Goal: Task Accomplishment & Management: Manage account settings

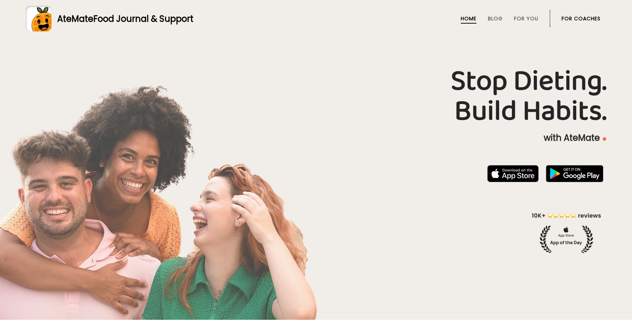
click at [586, 21] on link "For Coaches" at bounding box center [580, 19] width 39 height 6
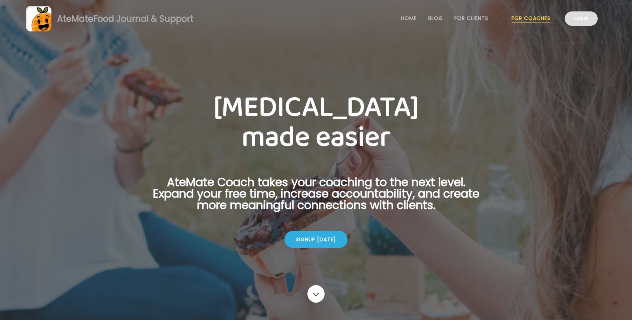
click at [589, 19] on link "Login" at bounding box center [581, 18] width 33 height 14
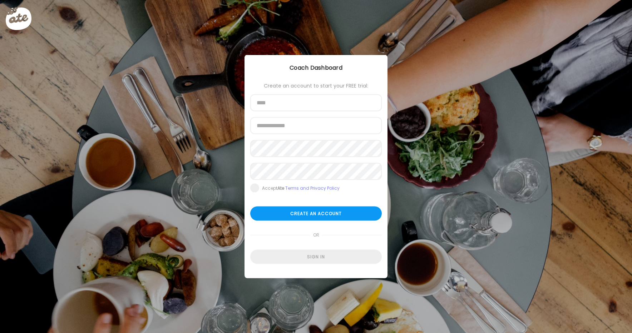
click at [17, 23] on div at bounding box center [24, 24] width 37 height 37
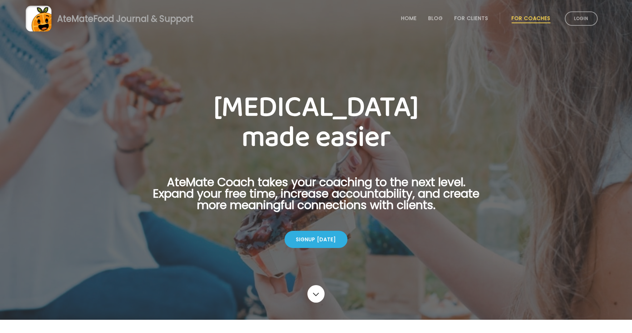
click at [538, 21] on link "For Coaches" at bounding box center [530, 18] width 39 height 6
click at [579, 19] on link "Login" at bounding box center [581, 18] width 33 height 14
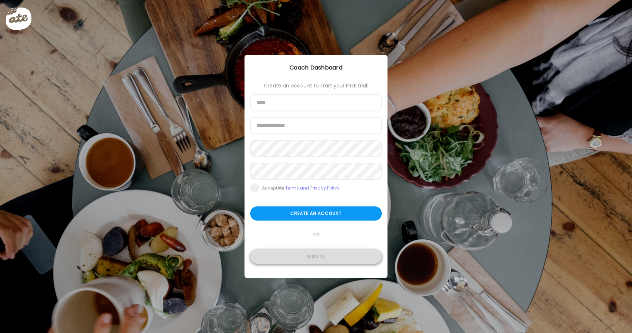
click at [313, 257] on div "Sign in" at bounding box center [316, 257] width 132 height 14
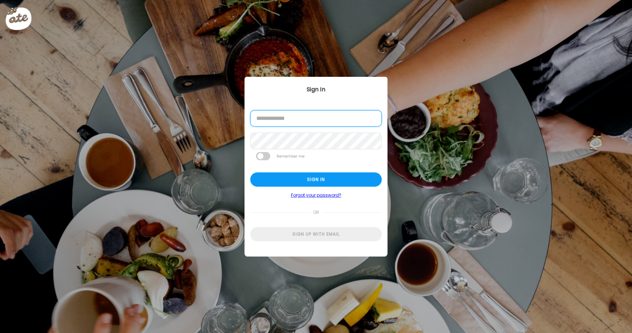
click at [325, 124] on input "email" at bounding box center [316, 118] width 132 height 16
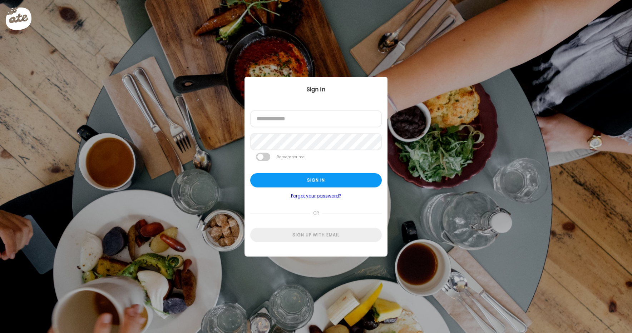
type input "**********"
click at [330, 178] on div "Sign in" at bounding box center [316, 180] width 132 height 14
type input "**********"
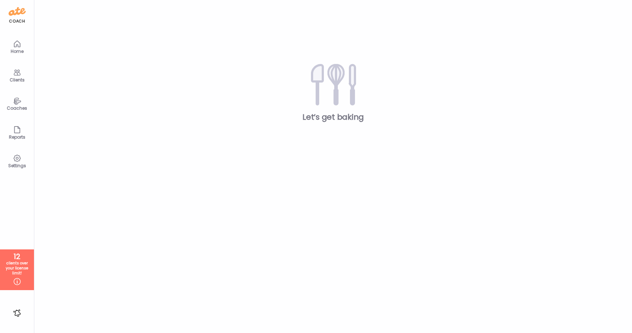
click at [10, 41] on div "Home" at bounding box center [17, 46] width 29 height 29
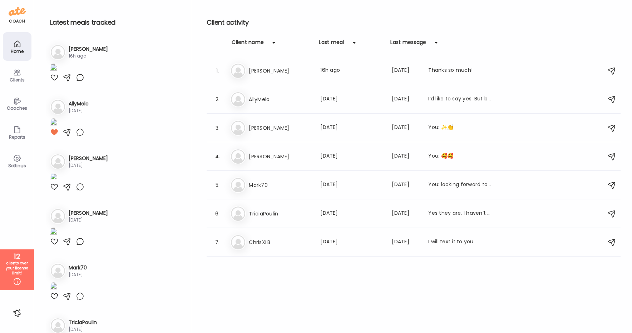
click at [18, 78] on div "Clients" at bounding box center [17, 80] width 26 height 5
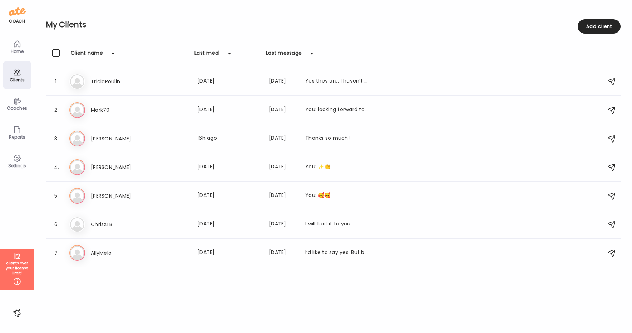
click at [16, 46] on icon at bounding box center [17, 44] width 9 height 9
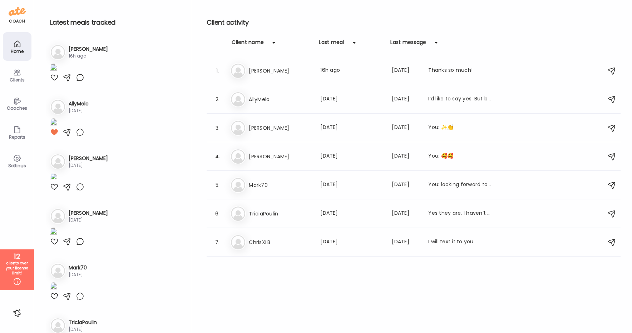
click at [17, 284] on icon at bounding box center [17, 281] width 9 height 9
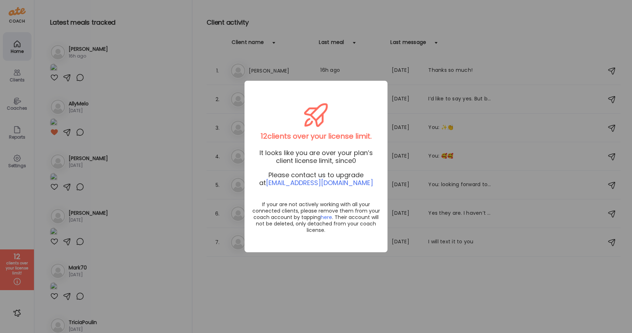
click at [17, 284] on div "Ate Coach Dashboard Wahoo! It’s official Take a moment to set up your Coach Pro…" at bounding box center [316, 166] width 632 height 333
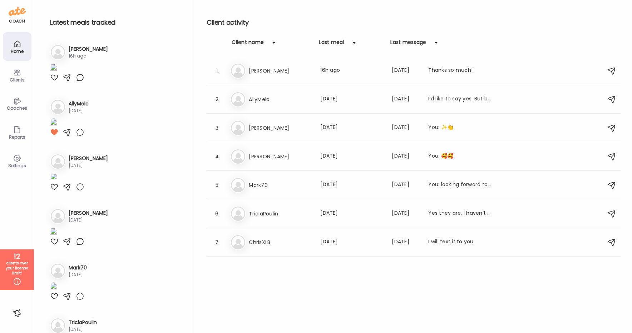
click at [16, 160] on icon at bounding box center [17, 158] width 7 height 7
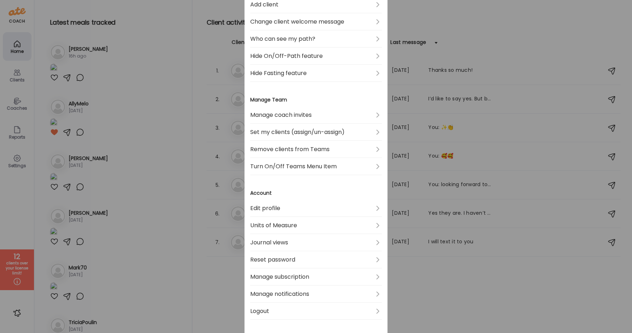
scroll to position [151, 0]
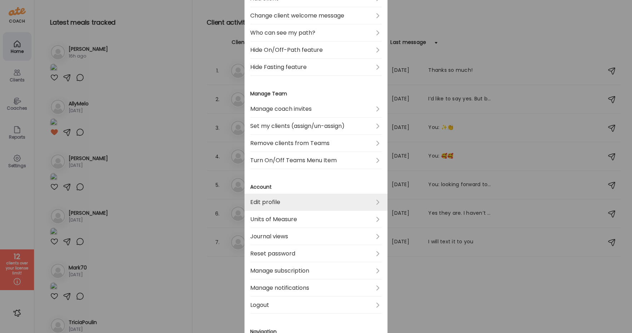
click at [285, 207] on link "Edit profile" at bounding box center [316, 202] width 132 height 17
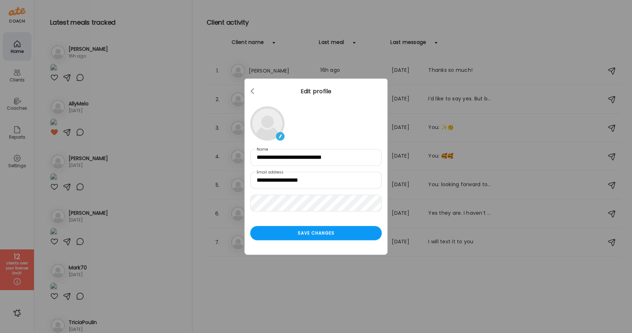
scroll to position [0, 0]
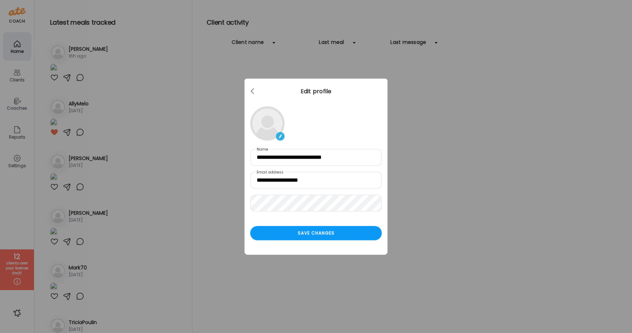
click at [410, 294] on div "Ate Coach Dashboard Wahoo! It’s official Take a moment to set up your Coach Pro…" at bounding box center [316, 166] width 632 height 333
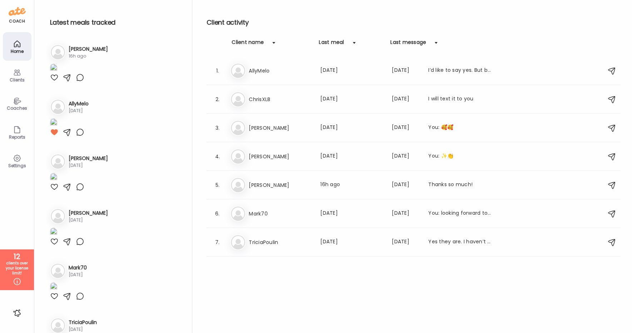
click at [9, 158] on div "Settings" at bounding box center [17, 161] width 29 height 29
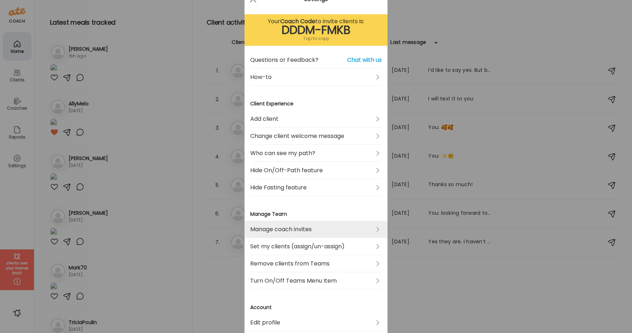
scroll to position [46, 0]
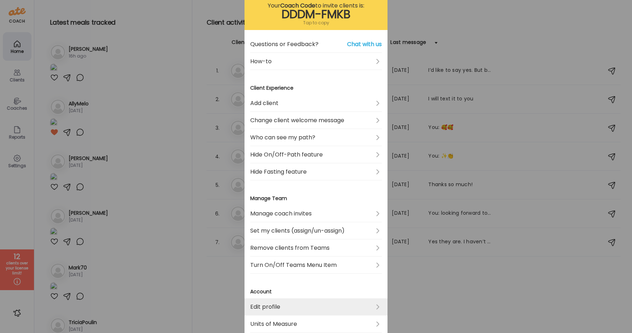
click at [281, 304] on link "Edit profile" at bounding box center [316, 306] width 132 height 17
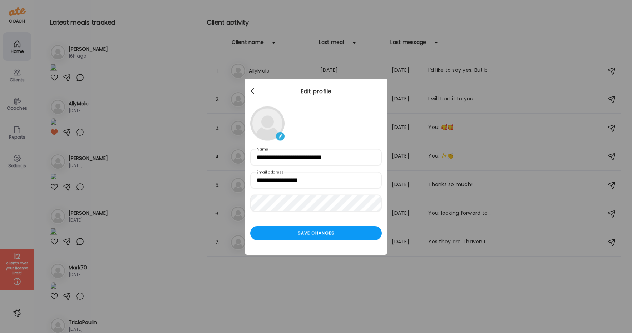
click at [254, 90] on div at bounding box center [253, 91] width 14 height 14
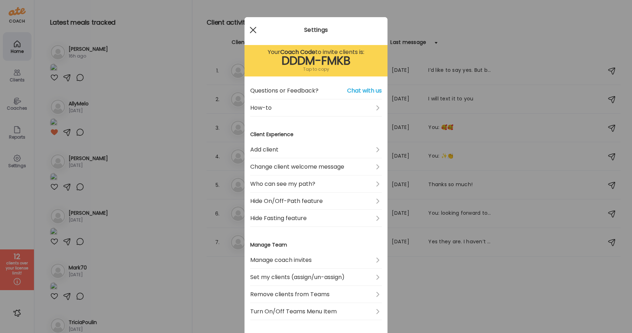
click at [250, 31] on div at bounding box center [253, 30] width 14 height 14
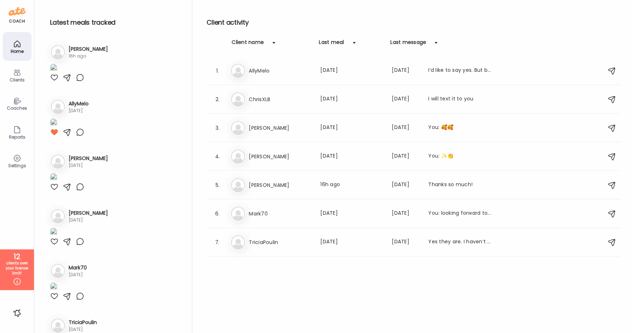
click at [19, 157] on icon at bounding box center [17, 158] width 7 height 7
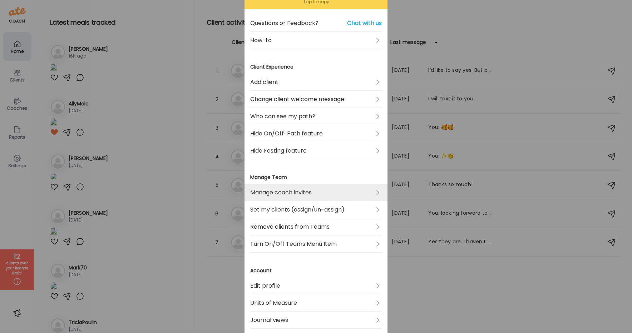
scroll to position [69, 0]
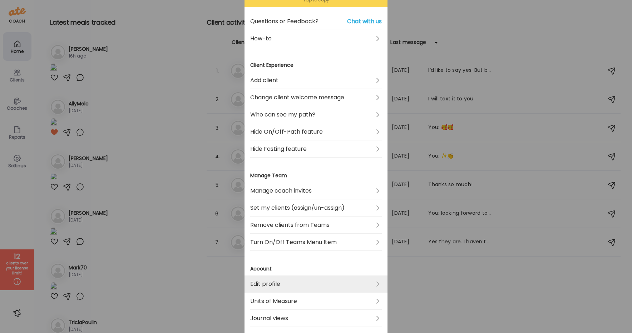
click at [291, 279] on link "Edit profile" at bounding box center [316, 284] width 132 height 17
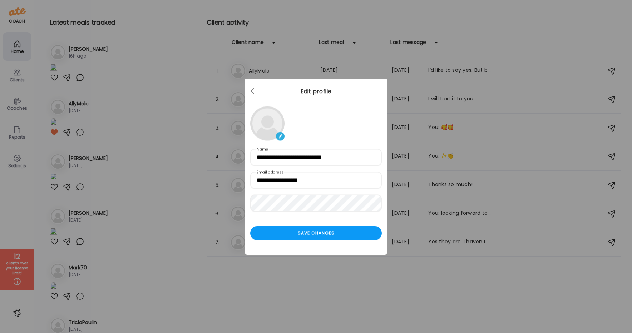
scroll to position [0, 0]
click at [391, 289] on div "Ate Coach Dashboard Wahoo! It’s official Take a moment to set up your Coach Pro…" at bounding box center [316, 166] width 632 height 333
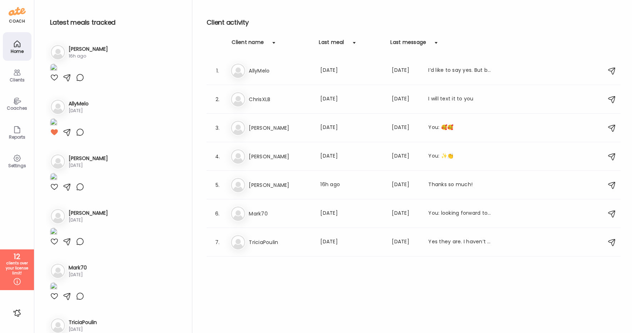
click at [20, 74] on icon at bounding box center [17, 72] width 9 height 9
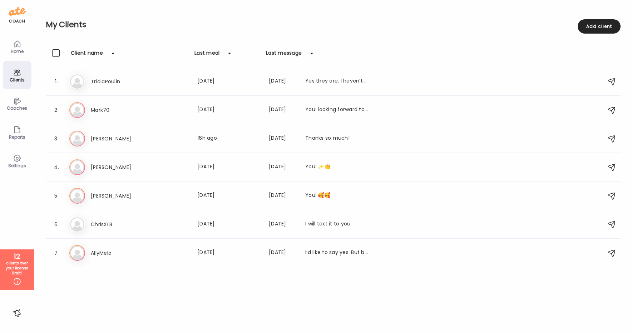
click at [17, 95] on div "Coaches" at bounding box center [17, 103] width 29 height 29
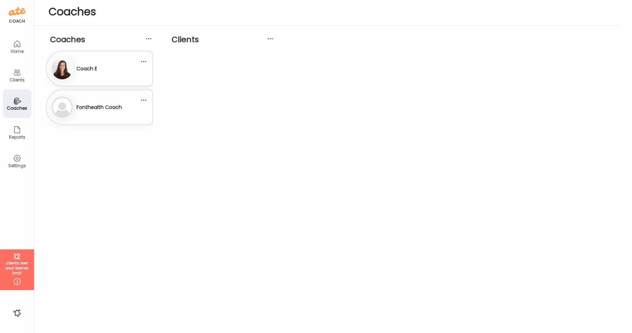
click at [78, 68] on h3 "Coach E" at bounding box center [86, 69] width 21 height 8
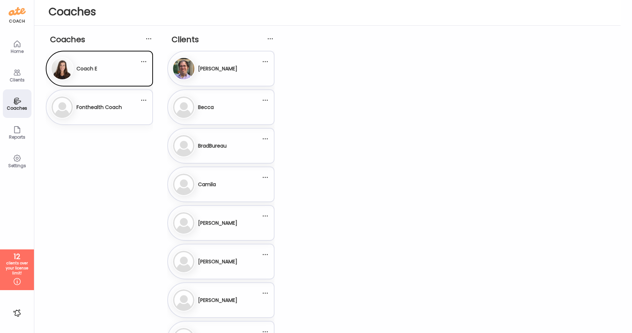
click at [23, 157] on div "Settings" at bounding box center [17, 161] width 29 height 29
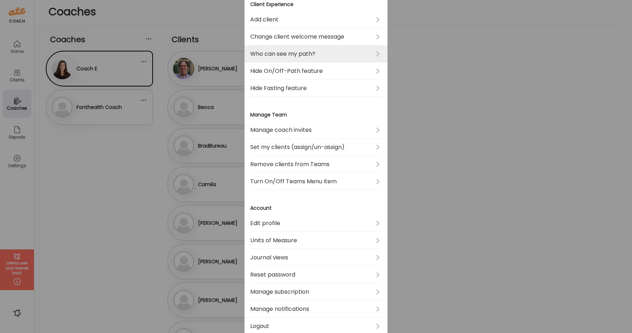
scroll to position [237, 0]
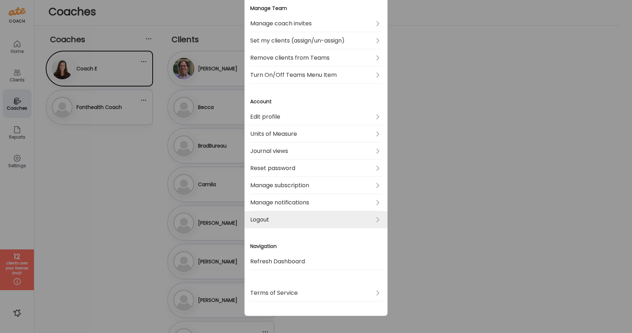
click at [287, 216] on link "Logout" at bounding box center [316, 219] width 132 height 17
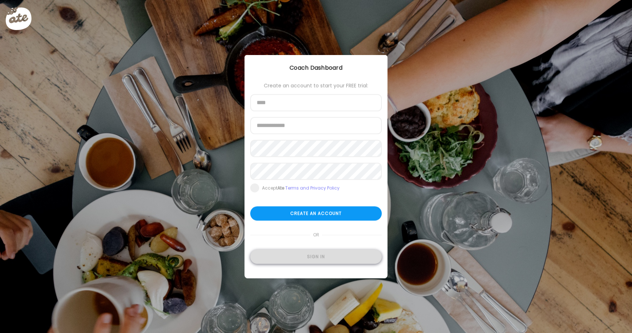
click at [303, 256] on div "Sign in" at bounding box center [316, 257] width 132 height 14
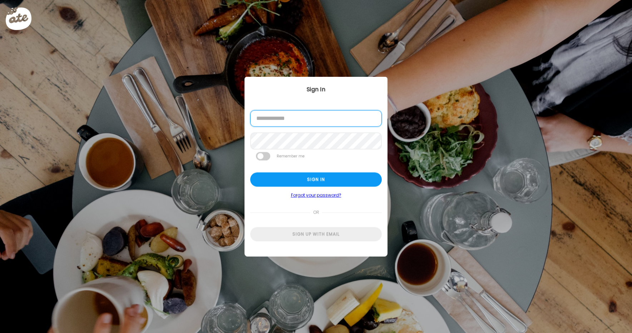
click at [313, 121] on input "email" at bounding box center [316, 118] width 132 height 16
click at [297, 116] on input "email" at bounding box center [316, 119] width 132 height 16
type input "**********"
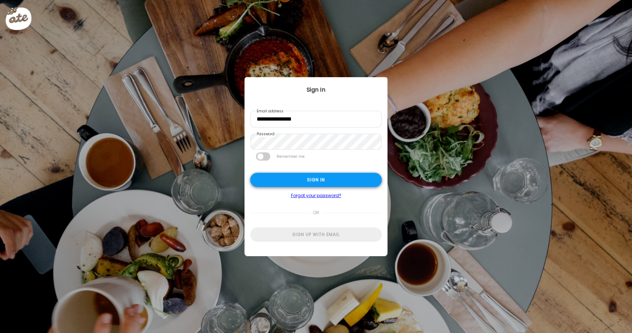
click at [272, 177] on div "Sign in" at bounding box center [316, 180] width 132 height 14
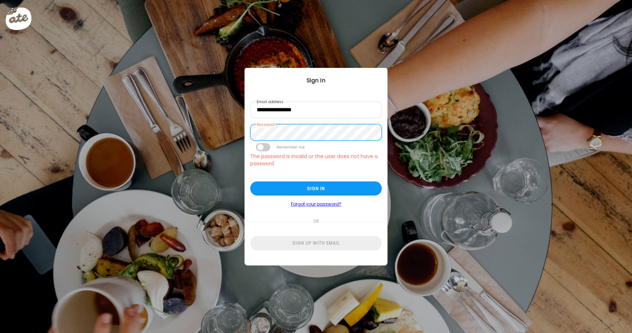
click at [214, 115] on div "Ate Coach Dashboard Wahoo! It’s official Take a moment to set up your Coach Pro…" at bounding box center [316, 166] width 632 height 333
click at [409, 149] on div "Ate Coach Dashboard Wahoo! It’s official Take a moment to set up your Coach Pro…" at bounding box center [316, 166] width 632 height 333
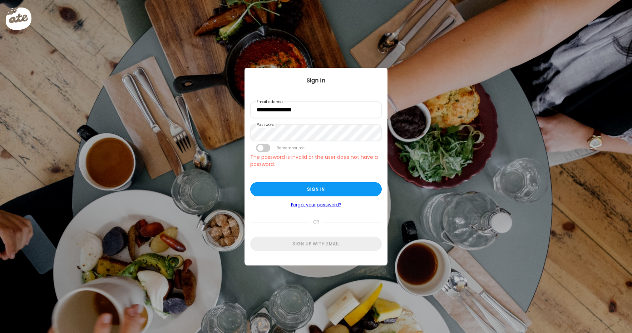
click at [305, 205] on link "Forgot your password?" at bounding box center [316, 205] width 132 height 6
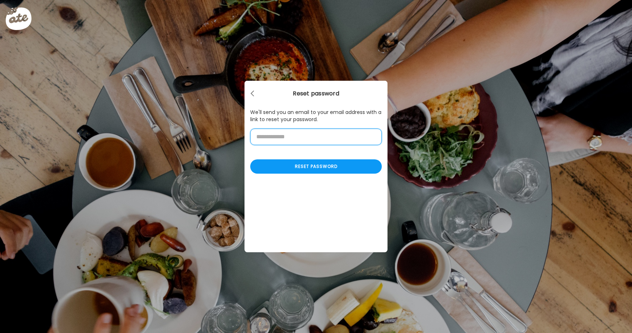
click at [323, 137] on input "email" at bounding box center [316, 137] width 132 height 16
type input "**********"
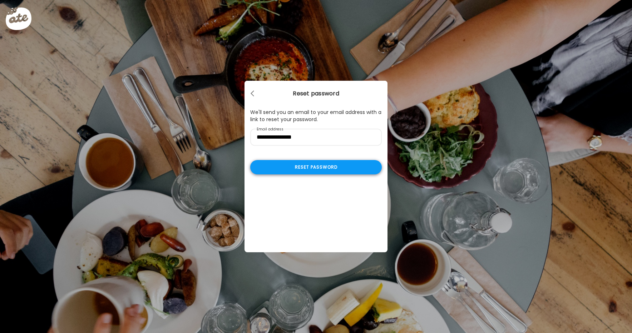
click at [312, 170] on div "Reset password" at bounding box center [316, 167] width 132 height 14
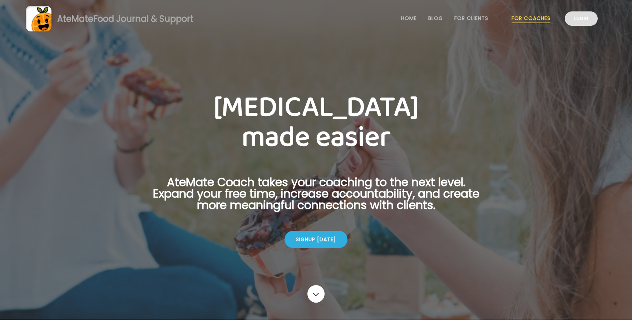
click at [572, 23] on link "Login" at bounding box center [581, 18] width 33 height 14
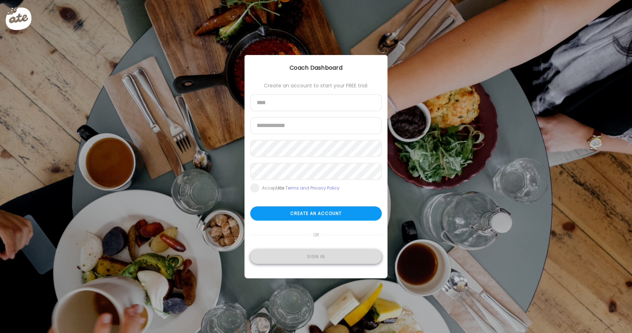
click at [289, 257] on div "Sign in" at bounding box center [316, 257] width 132 height 14
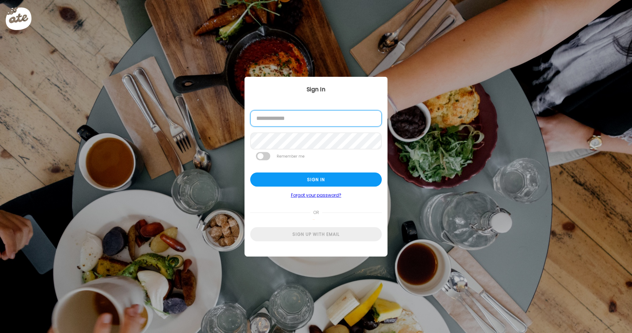
click at [320, 116] on input "email" at bounding box center [316, 118] width 132 height 16
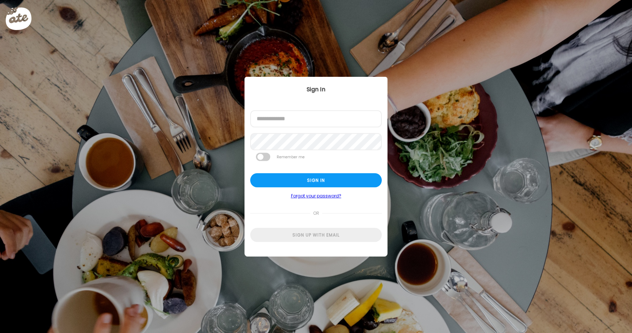
type input "**********"
click at [276, 178] on div "Sign in" at bounding box center [316, 180] width 132 height 14
type input "**********"
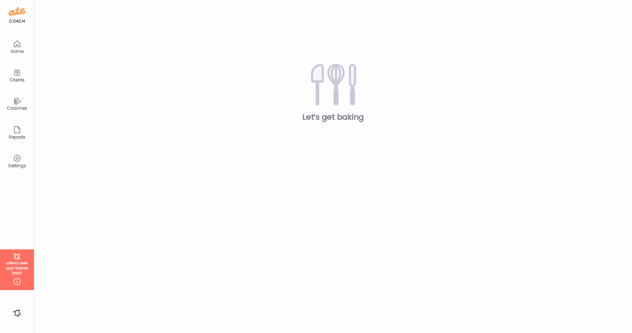
click at [18, 106] on div "Coaches" at bounding box center [17, 108] width 26 height 5
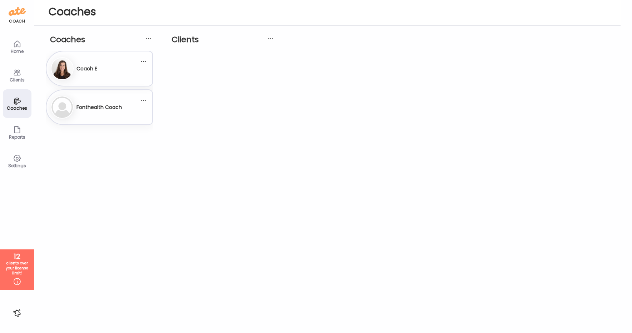
click at [91, 109] on h3 "Fonthealth Coach" at bounding box center [98, 108] width 45 height 8
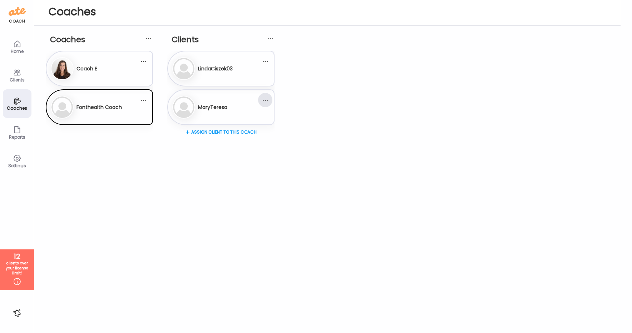
click at [264, 98] on div at bounding box center [265, 100] width 14 height 14
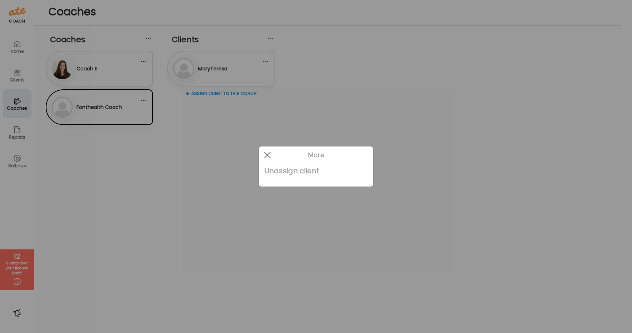
click at [281, 170] on div "Unassign client" at bounding box center [315, 171] width 103 height 14
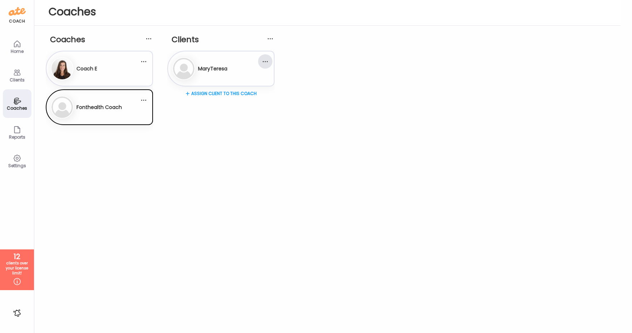
click at [259, 60] on div at bounding box center [265, 61] width 14 height 14
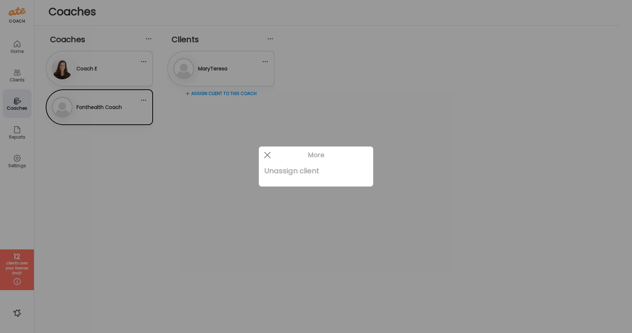
click at [273, 169] on div "Unassign client" at bounding box center [315, 171] width 103 height 14
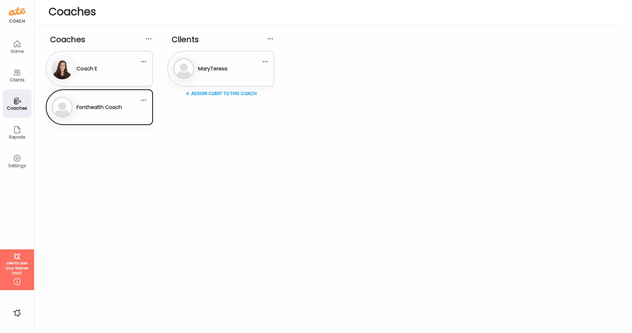
click at [204, 177] on div "Coaches Coaches Co Coach E Fo Fonthealth Coach Clients 1." at bounding box center [333, 166] width 598 height 333
click at [119, 103] on div "Fonthealth Coach" at bounding box center [98, 108] width 45 height 18
click at [265, 102] on div at bounding box center [265, 100] width 14 height 14
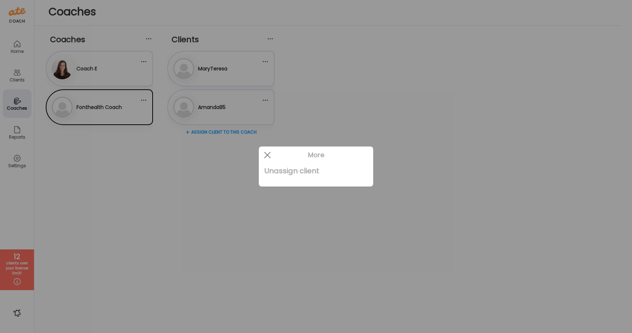
click at [273, 174] on div "Unassign client" at bounding box center [315, 171] width 103 height 14
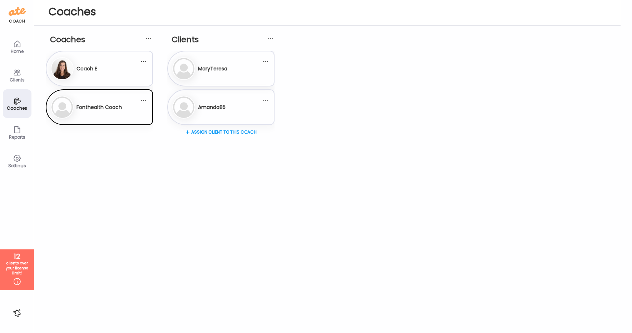
click at [117, 99] on div "Fonthealth Coach" at bounding box center [98, 108] width 45 height 18
click at [106, 70] on div "Co Coach E" at bounding box center [95, 68] width 89 height 23
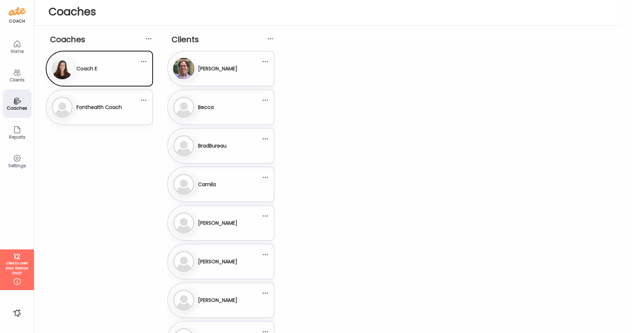
click at [95, 104] on h3 "Fonthealth Coach" at bounding box center [98, 108] width 45 height 8
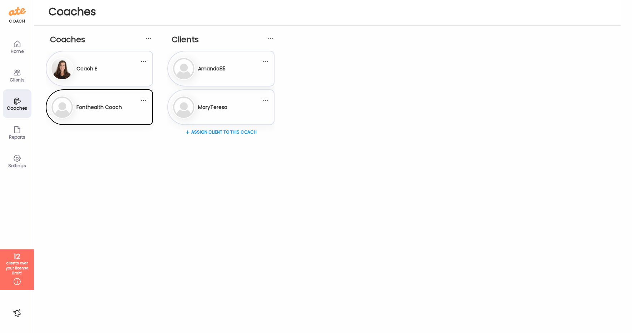
click at [17, 78] on div "Clients" at bounding box center [17, 80] width 26 height 5
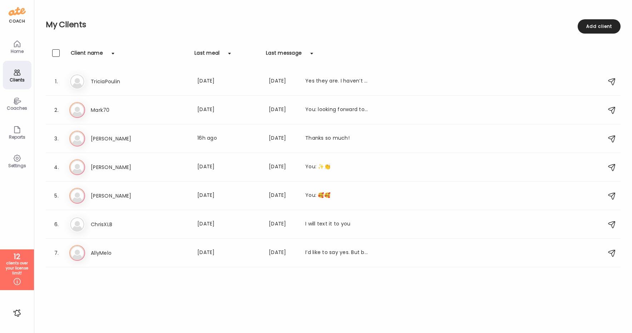
click at [20, 104] on icon at bounding box center [17, 101] width 9 height 8
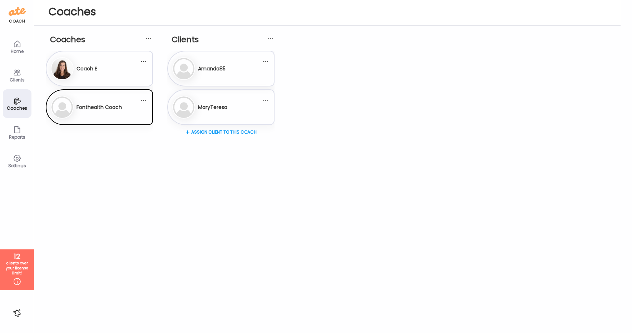
click at [67, 73] on img at bounding box center [61, 68] width 21 height 21
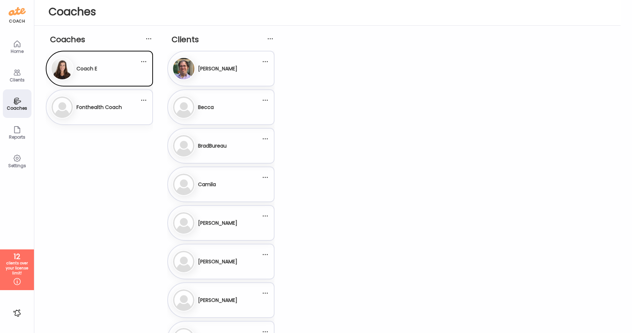
click at [65, 112] on img at bounding box center [61, 106] width 21 height 21
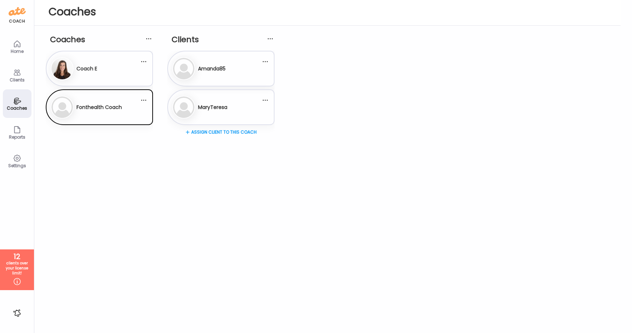
click at [94, 76] on div "Coach E" at bounding box center [86, 69] width 21 height 18
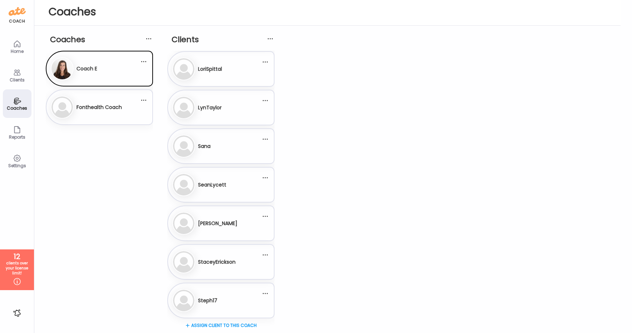
scroll to position [618, 0]
click at [113, 116] on div "Fo Fonthealth Coach" at bounding box center [95, 107] width 89 height 23
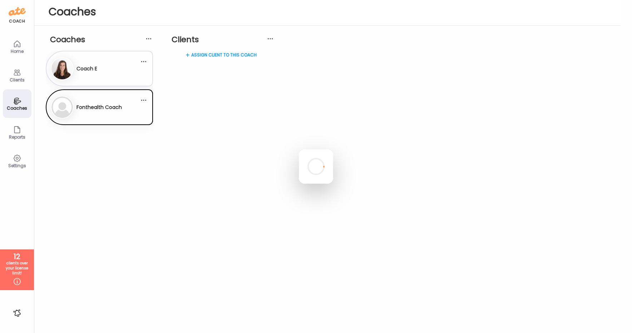
scroll to position [0, 0]
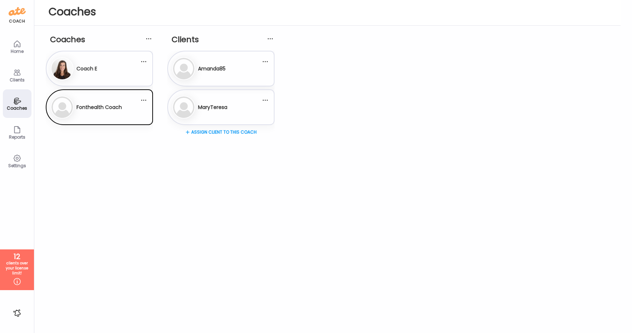
click at [116, 70] on div "Co Coach E" at bounding box center [95, 68] width 89 height 23
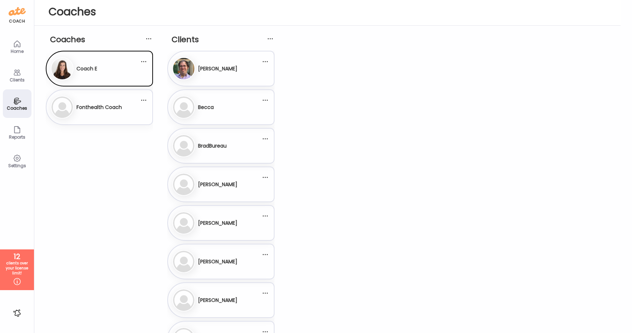
click at [110, 103] on div "Fonthealth Coach" at bounding box center [98, 108] width 45 height 18
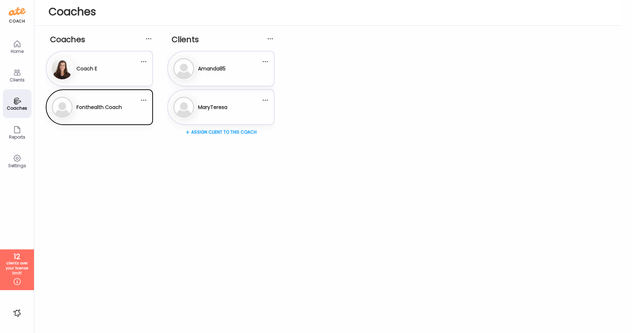
click at [104, 64] on div "Co Coach E" at bounding box center [95, 68] width 89 height 23
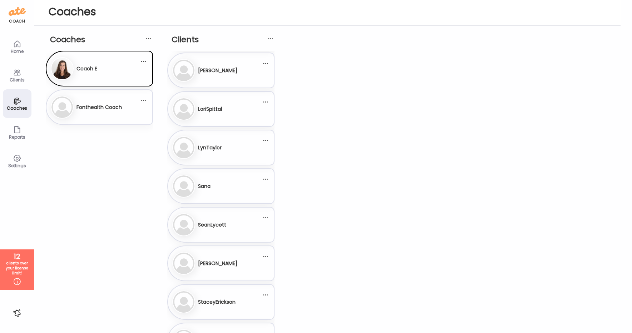
scroll to position [618, 0]
click at [14, 73] on icon at bounding box center [17, 73] width 7 height 6
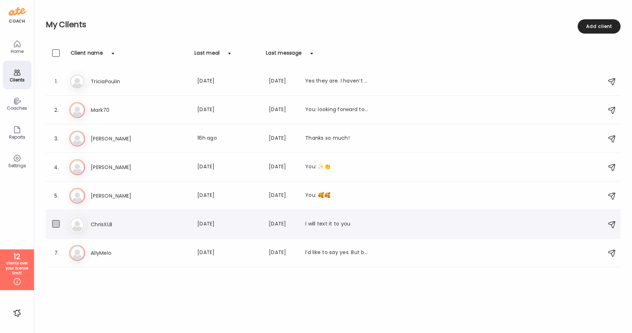
click at [52, 225] on span at bounding box center [56, 224] width 8 height 8
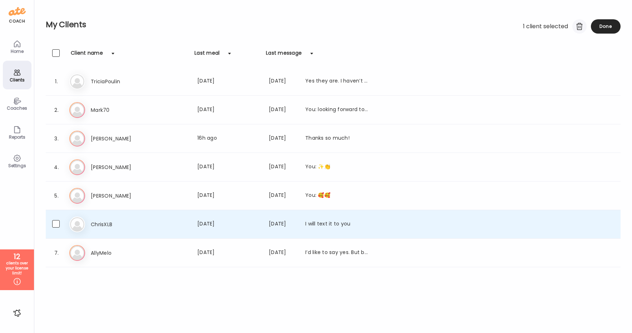
click at [581, 25] on div at bounding box center [579, 26] width 14 height 14
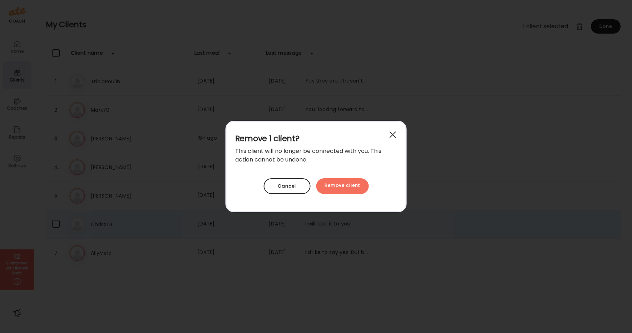
click at [392, 134] on span at bounding box center [392, 135] width 6 height 6
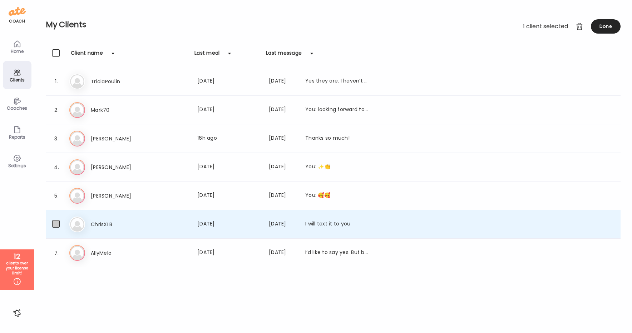
click at [58, 223] on span at bounding box center [56, 224] width 8 height 8
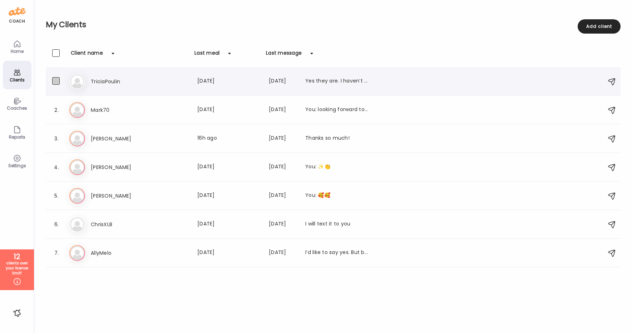
click at [56, 80] on span at bounding box center [56, 81] width 8 height 8
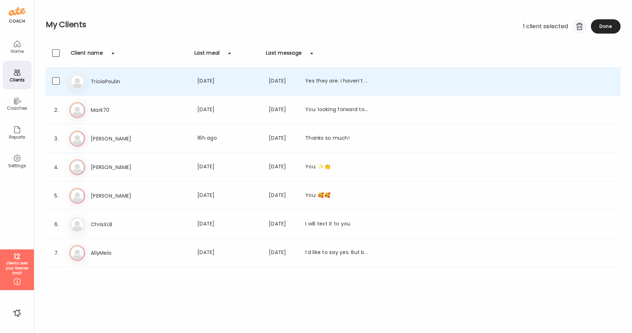
click at [578, 26] on div at bounding box center [579, 26] width 14 height 14
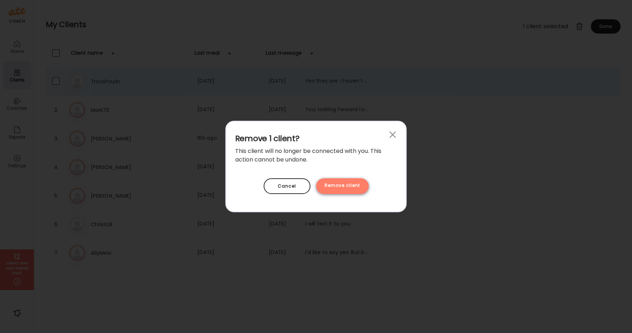
click at [352, 184] on div "Remove client" at bounding box center [342, 186] width 53 height 16
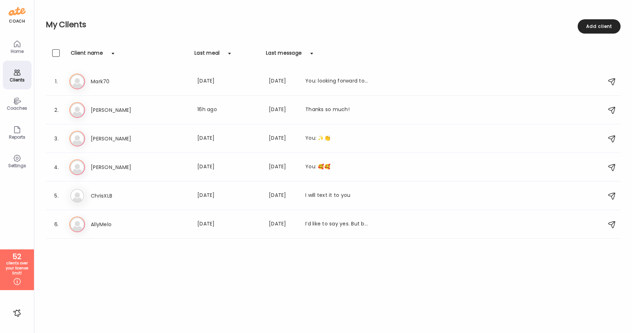
click at [364, 267] on div "Clients Client name Last meal Last message 1. Ma Mark70 Last meal: [DATE] Last …" at bounding box center [333, 190] width 575 height 282
click at [19, 246] on div "coach Home Clients Coaches Teams Reports Settings 22 clients over your license …" at bounding box center [17, 166] width 34 height 333
click at [17, 279] on icon at bounding box center [17, 281] width 9 height 9
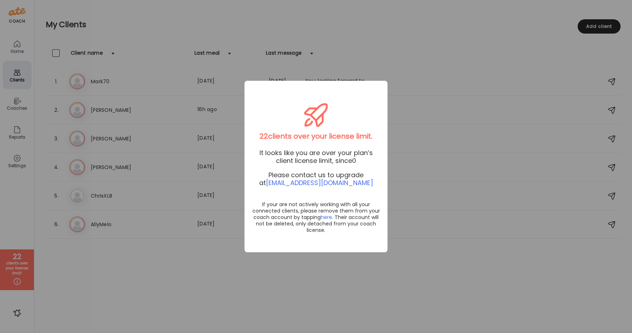
click at [450, 57] on div "Ate Coach Dashboard Wahoo! It’s official Take a moment to set up your Coach Pro…" at bounding box center [316, 166] width 632 height 333
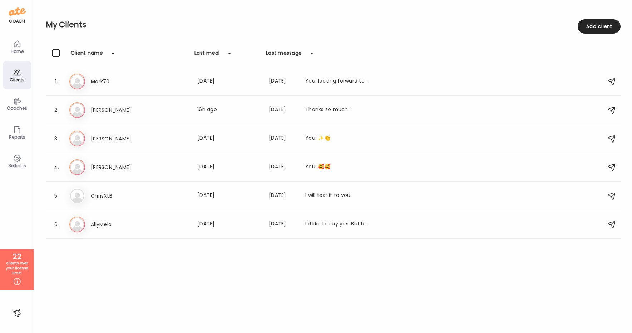
click at [16, 46] on icon at bounding box center [17, 44] width 6 height 6
